Goal: Entertainment & Leisure: Consume media (video, audio)

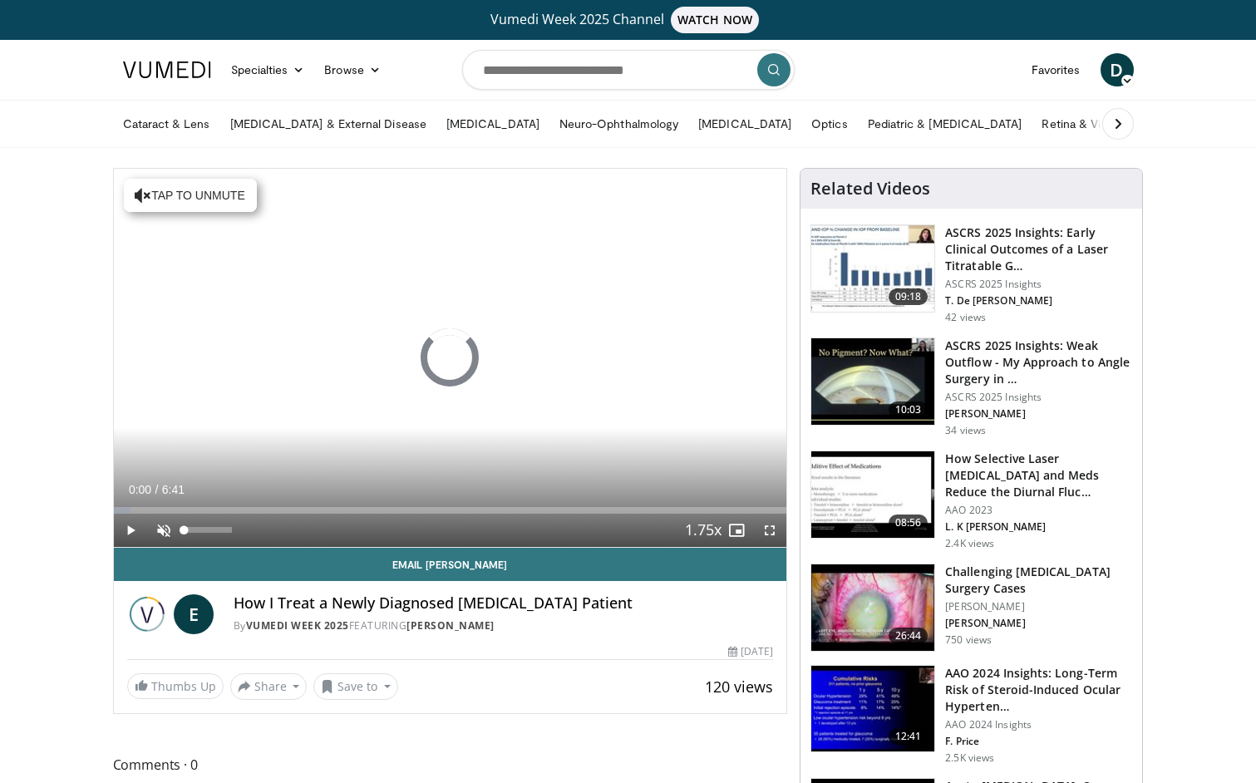
click at [164, 534] on span "Video Player" at bounding box center [163, 530] width 33 height 33
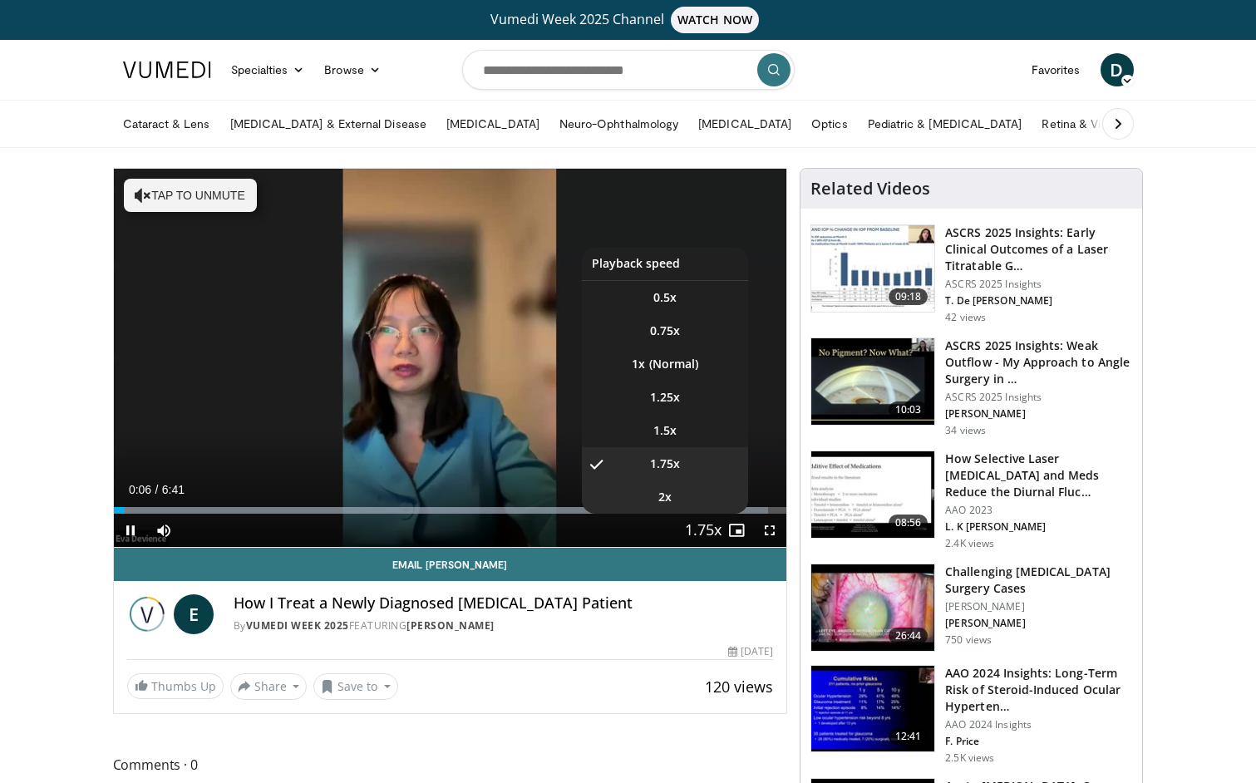
click at [686, 499] on li "2x" at bounding box center [665, 496] width 166 height 33
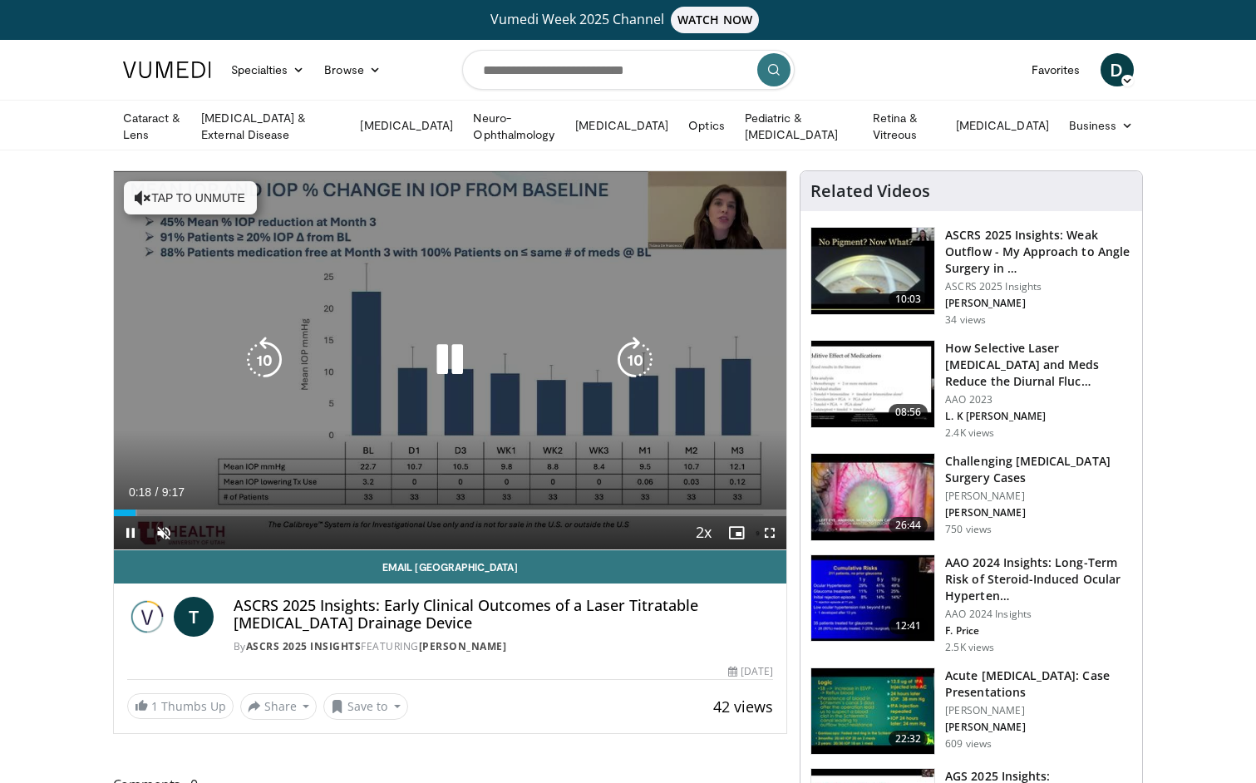
click at [227, 191] on button "Tap to unmute" at bounding box center [190, 197] width 133 height 33
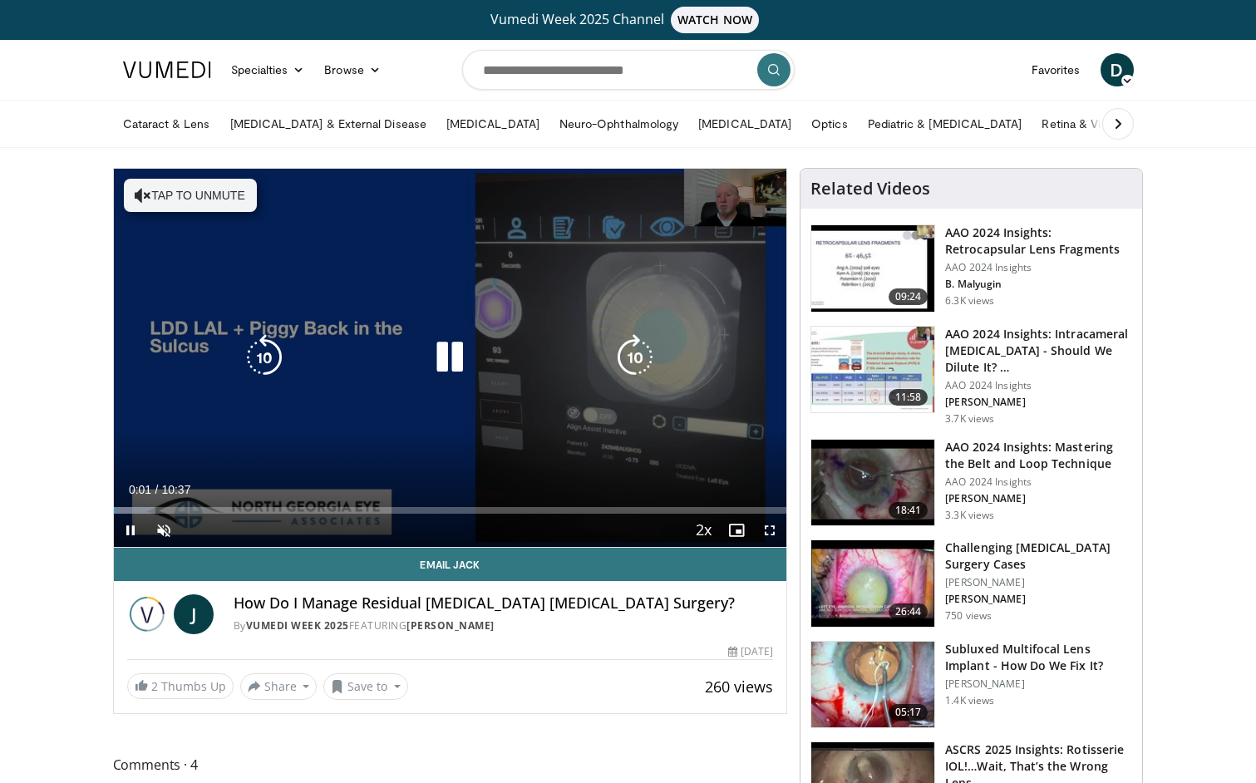
click at [215, 192] on button "Tap to unmute" at bounding box center [190, 195] width 133 height 33
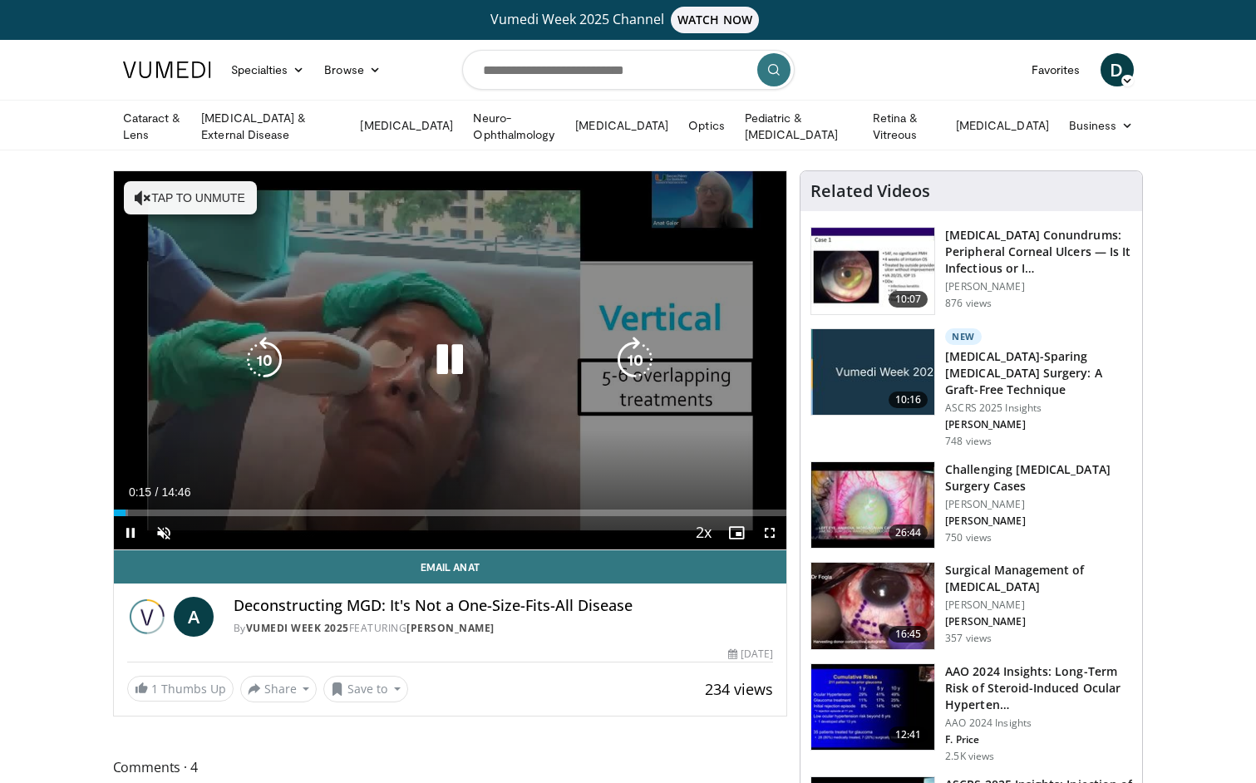
click at [197, 184] on button "Tap to unmute" at bounding box center [190, 197] width 133 height 33
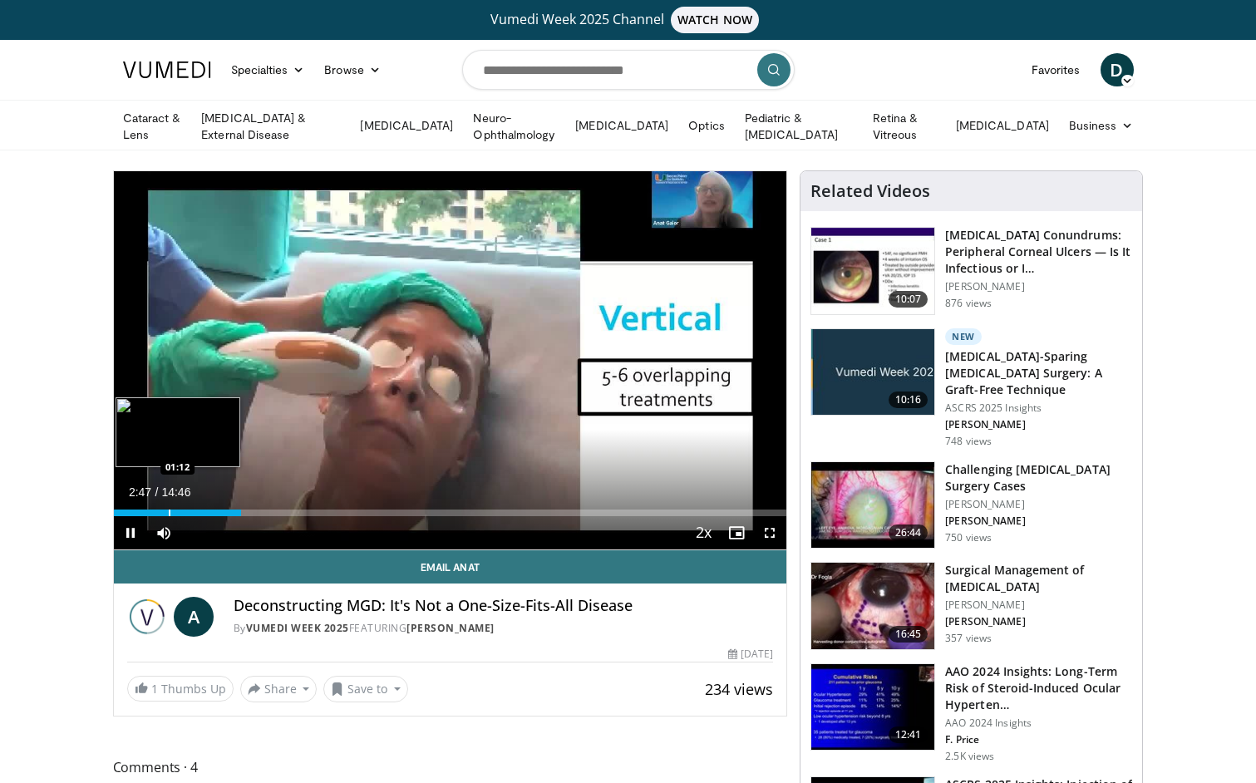
click at [169, 510] on div "Progress Bar" at bounding box center [170, 512] width 2 height 7
click at [209, 510] on div "Progress Bar" at bounding box center [210, 512] width 2 height 7
click at [220, 510] on div "Progress Bar" at bounding box center [221, 512] width 2 height 7
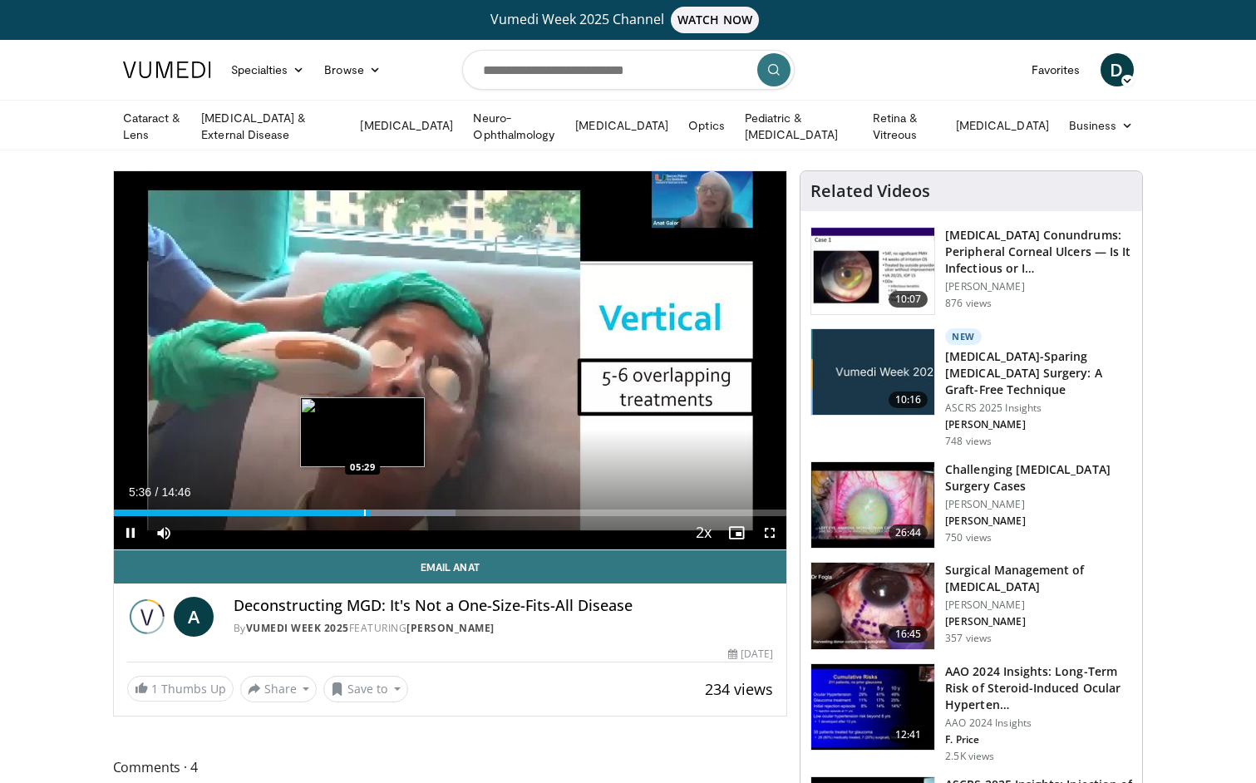
click at [364, 510] on div "Progress Bar" at bounding box center [365, 512] width 2 height 7
click at [135, 534] on span "Video Player" at bounding box center [130, 532] width 33 height 33
click at [131, 536] on span "Video Player" at bounding box center [130, 532] width 33 height 33
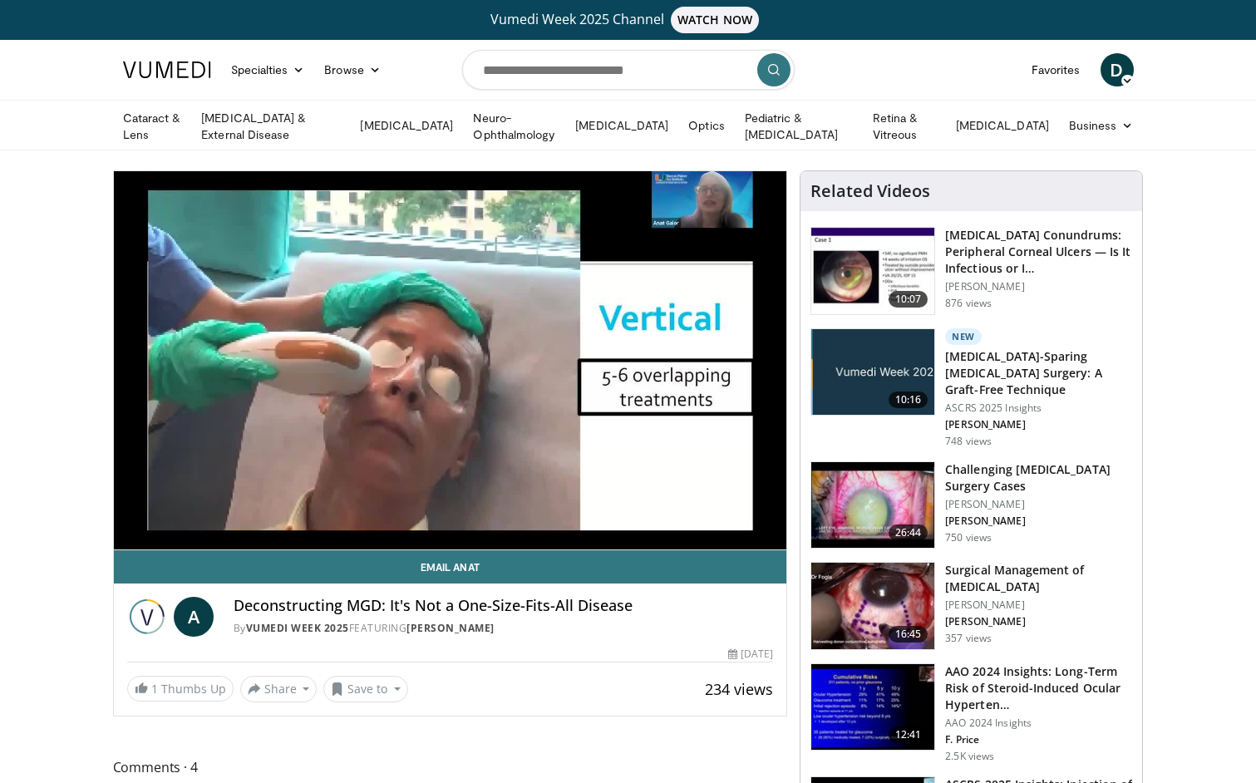
click at [133, 528] on video-js "**********" at bounding box center [450, 360] width 673 height 379
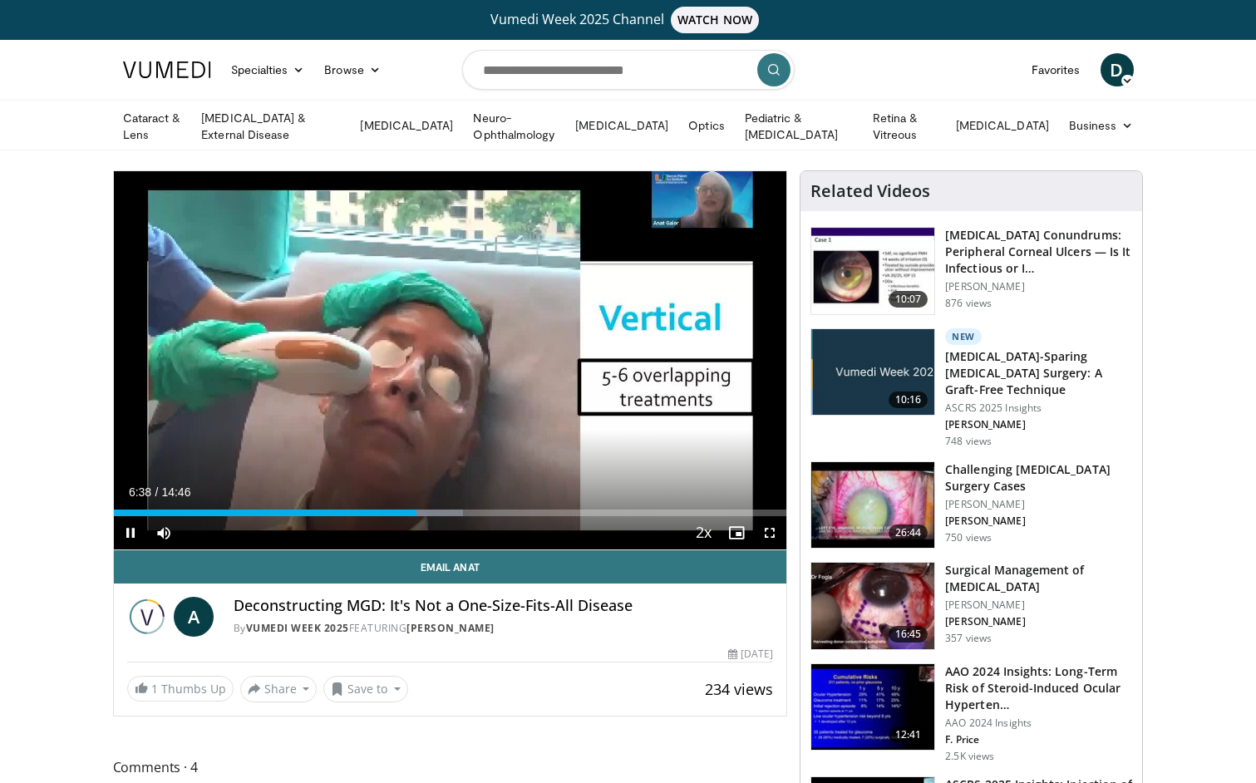
click at [130, 529] on span "Video Player" at bounding box center [130, 532] width 33 height 33
click at [404, 511] on div "Progress Bar" at bounding box center [405, 512] width 2 height 7
click at [391, 511] on div "Loaded : 78.36% 06:05 06:05" at bounding box center [450, 512] width 673 height 7
click at [366, 512] on div "Loaded : 78.36% 05:33 05:33" at bounding box center [450, 512] width 673 height 7
click at [401, 509] on div "Progress Bar" at bounding box center [402, 512] width 2 height 7
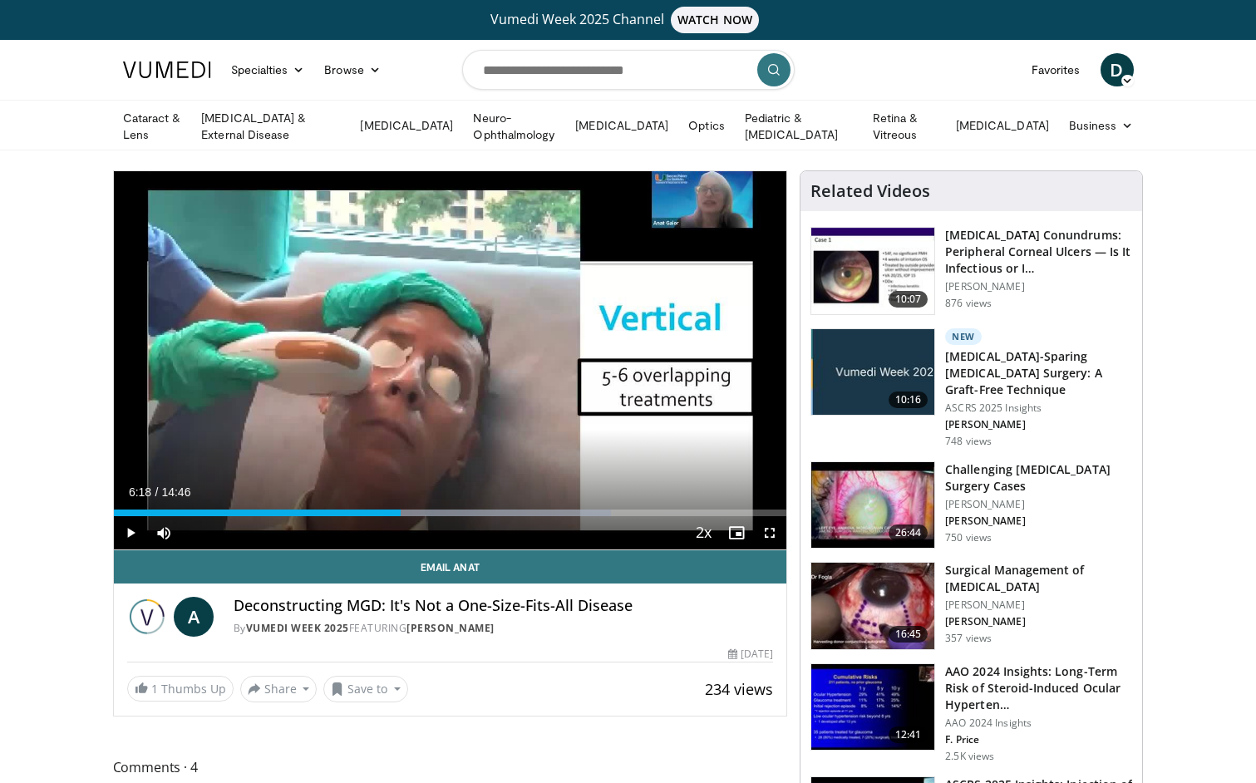
click at [125, 523] on span "Video Player" at bounding box center [130, 532] width 33 height 33
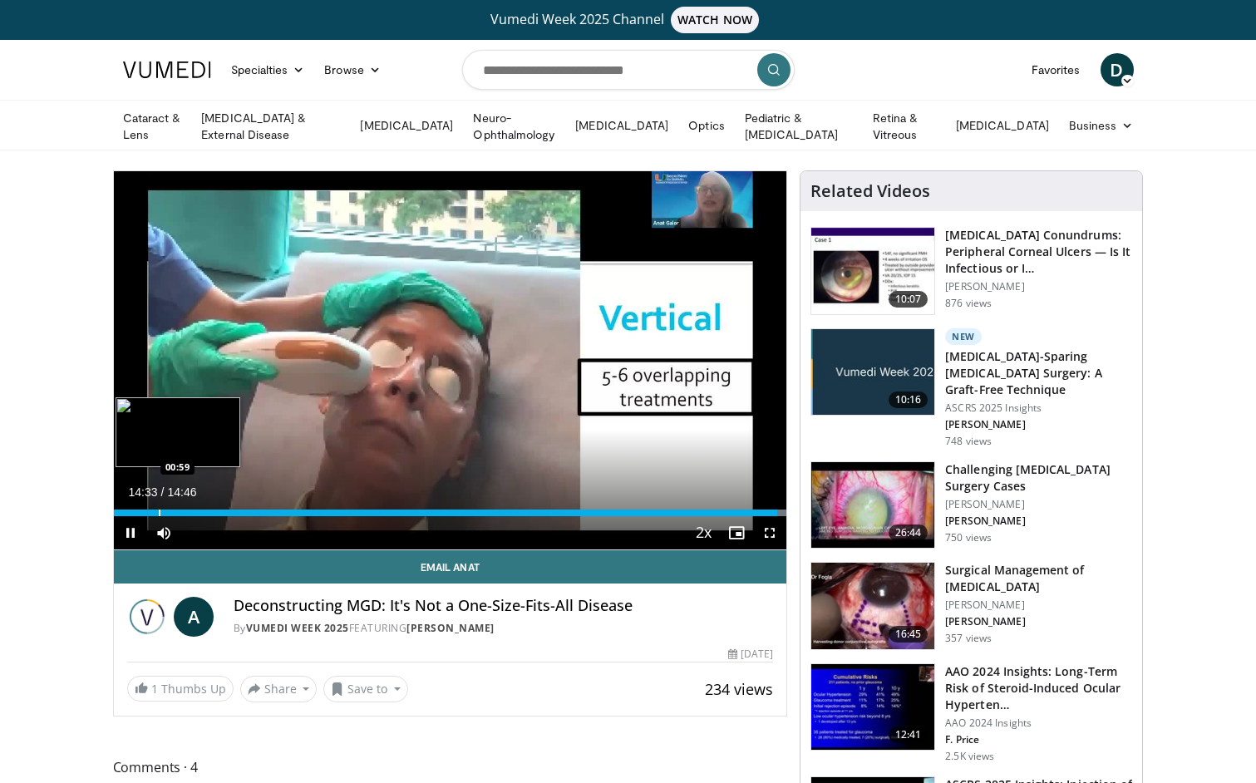
click at [159, 510] on div "Progress Bar" at bounding box center [160, 512] width 2 height 7
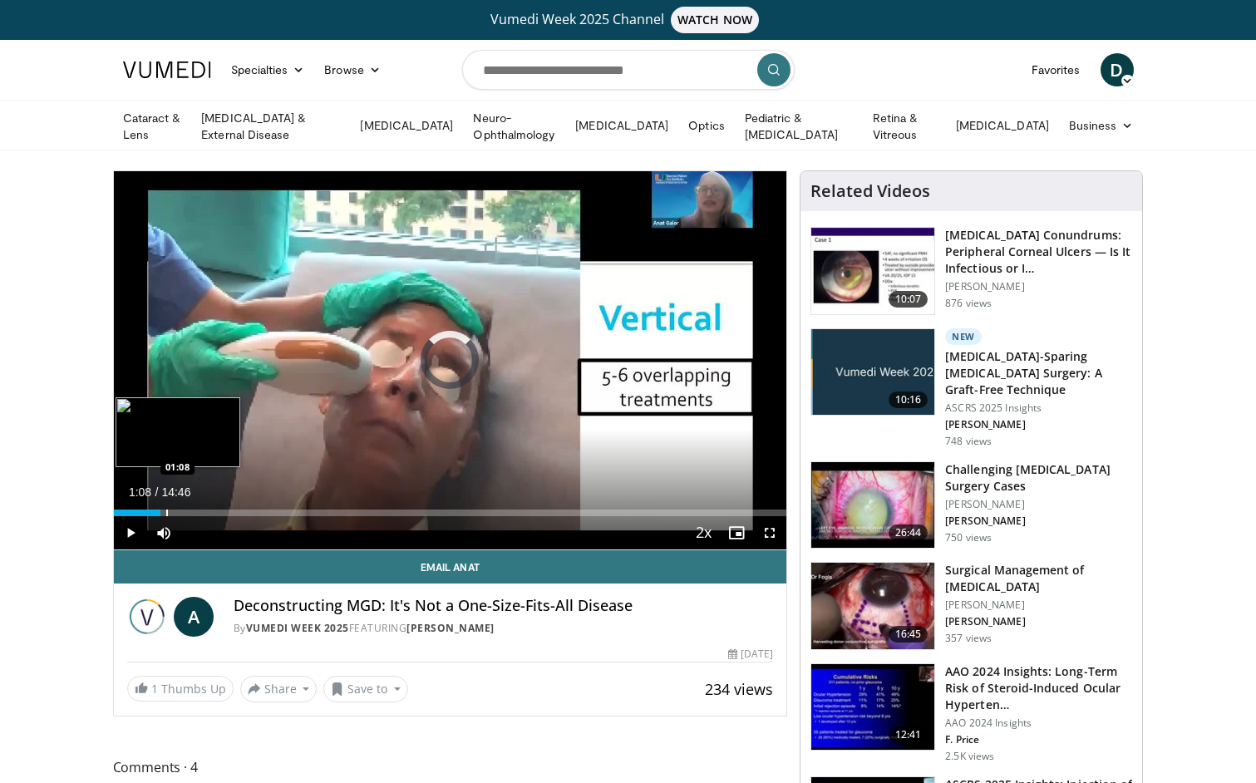
click at [166, 510] on div "Progress Bar" at bounding box center [167, 512] width 2 height 7
click at [176, 509] on div "Progress Bar" at bounding box center [177, 512] width 2 height 7
click at [181, 509] on div "Progress Bar" at bounding box center [182, 512] width 2 height 7
click at [189, 509] on div "Progress Bar" at bounding box center [190, 512] width 2 height 7
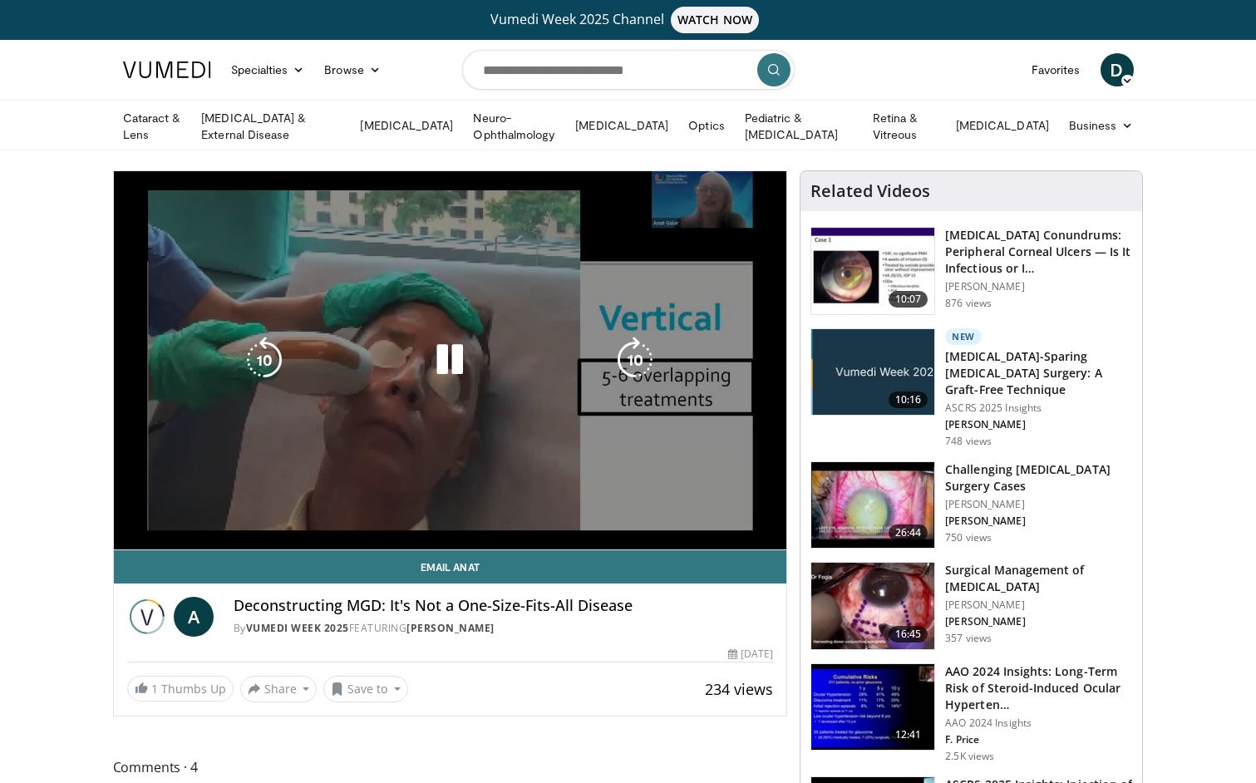
click at [194, 543] on div "Loaded : 44.75% 01:40 01:39" at bounding box center [450, 546] width 673 height 7
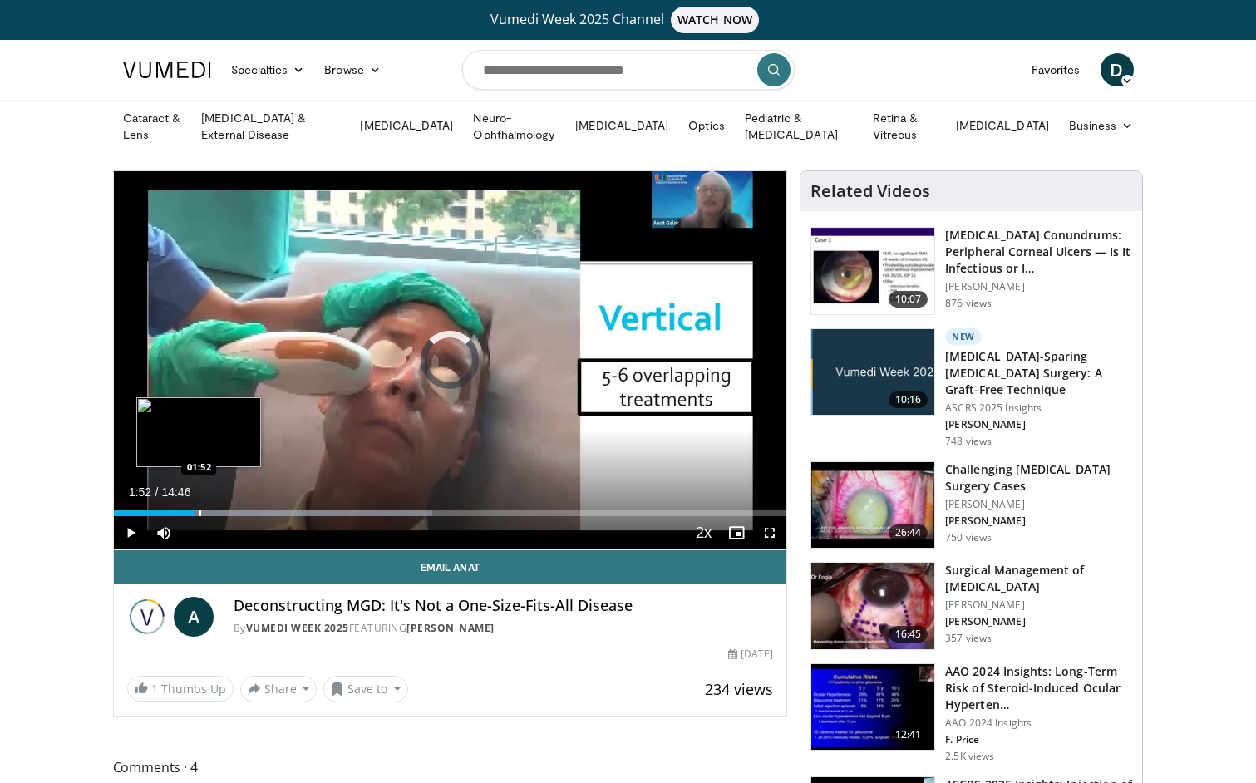
click at [199, 509] on div "Progress Bar" at bounding box center [200, 512] width 2 height 7
click at [123, 537] on span "Video Player" at bounding box center [130, 532] width 33 height 33
click at [125, 531] on span "Video Player" at bounding box center [130, 532] width 33 height 33
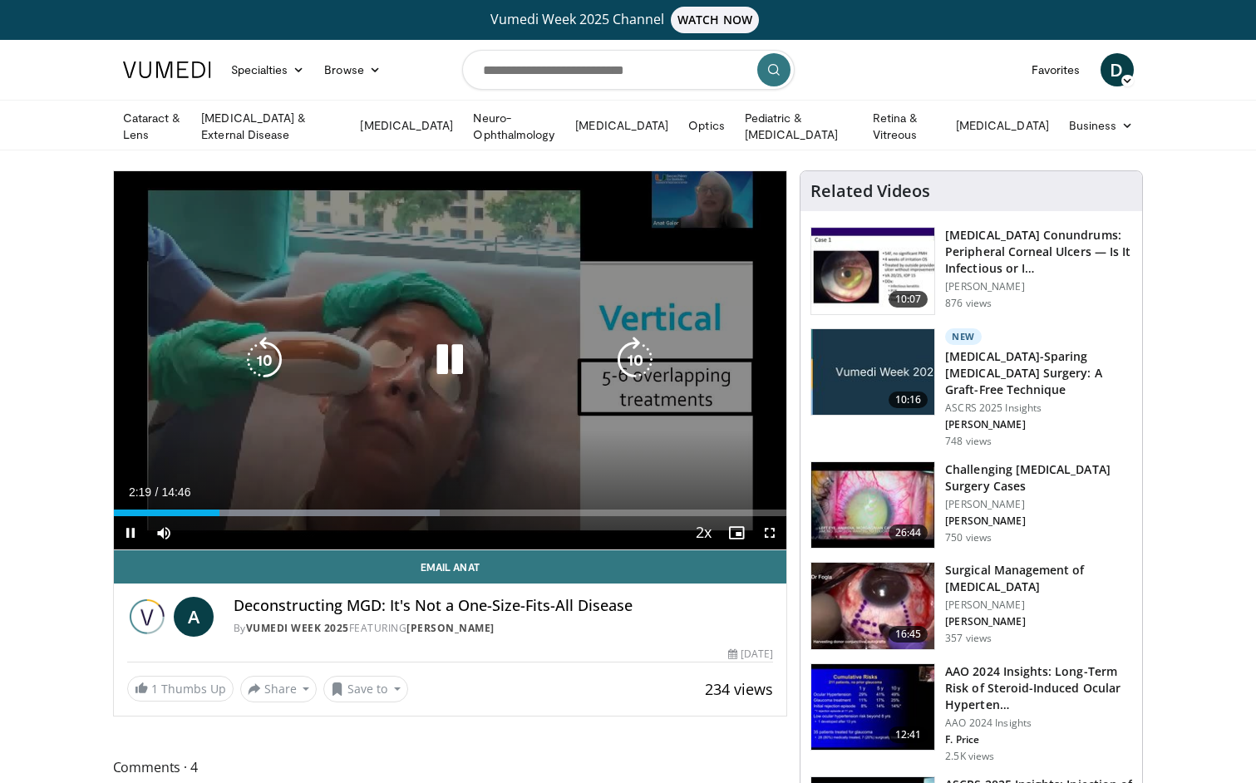
click at [385, 435] on div "10 seconds Tap to unmute" at bounding box center [450, 360] width 673 height 378
